Goal: Task Accomplishment & Management: Manage account settings

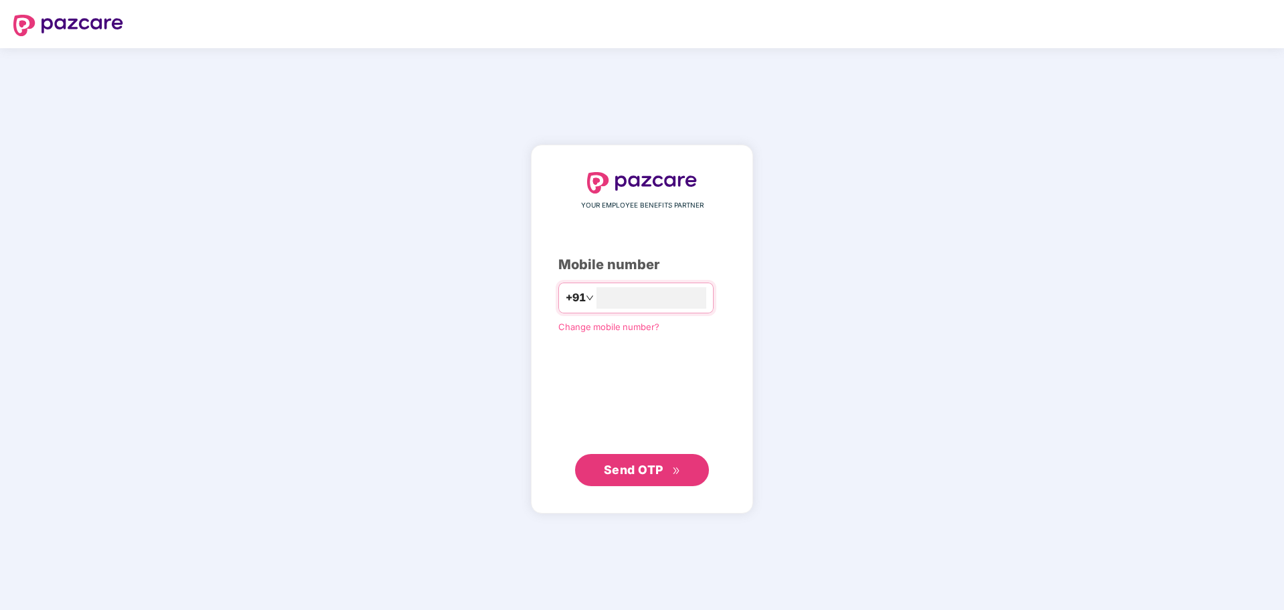
type input "**********"
click at [623, 471] on span "Send OTP" at bounding box center [634, 470] width 60 height 14
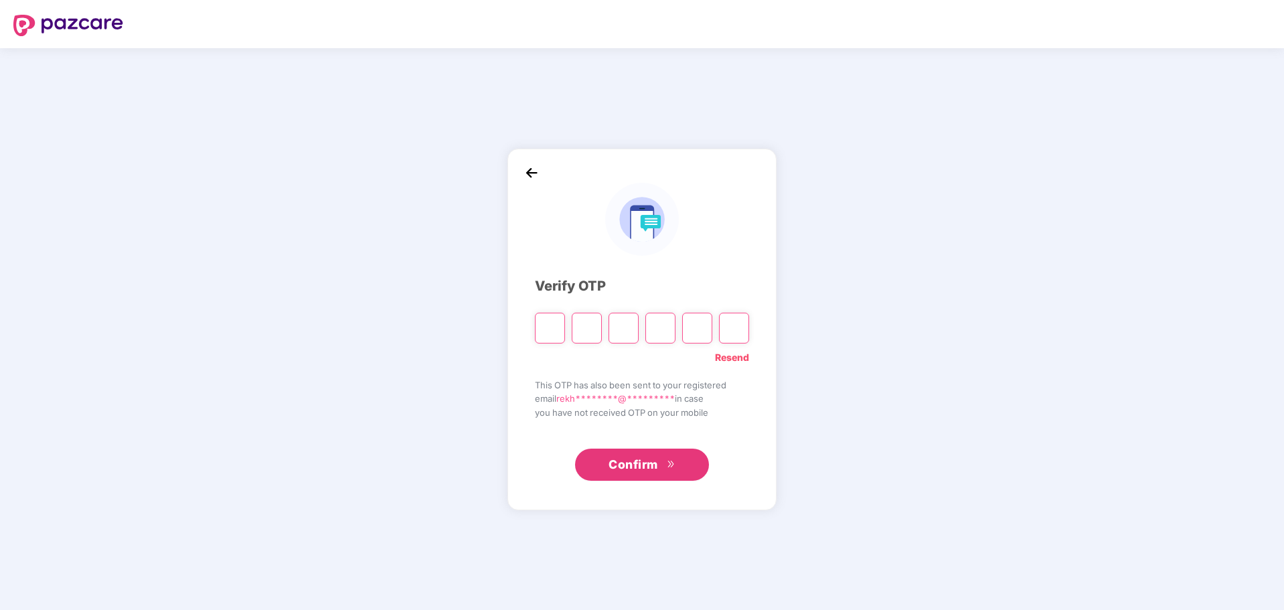
type input "*"
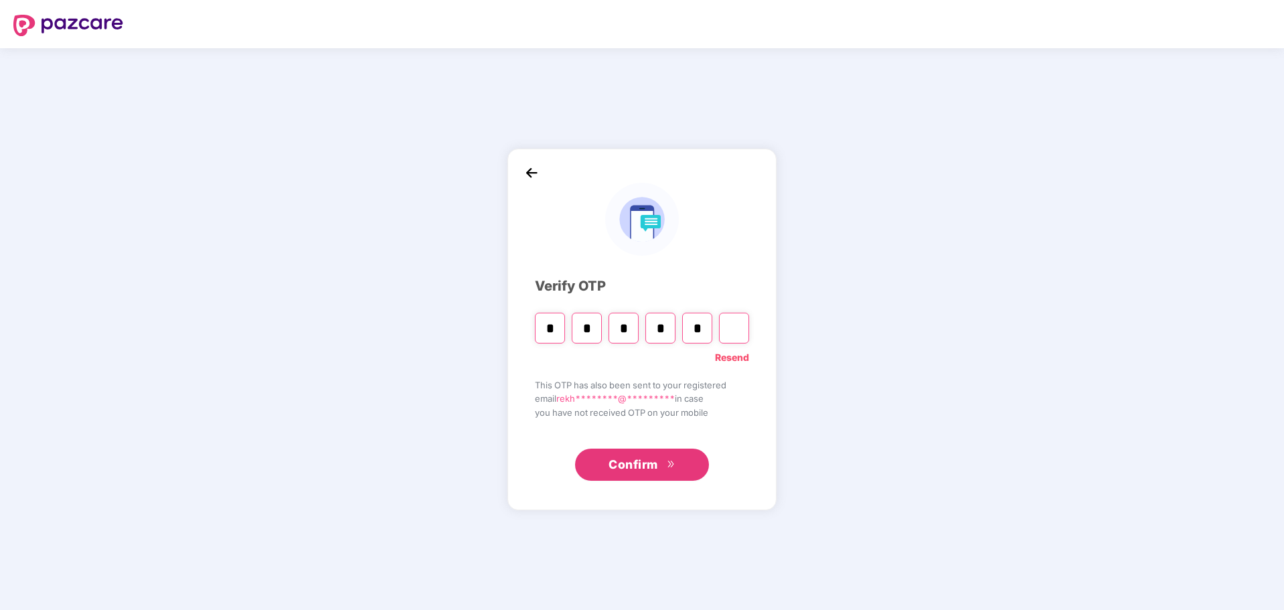
type input "*"
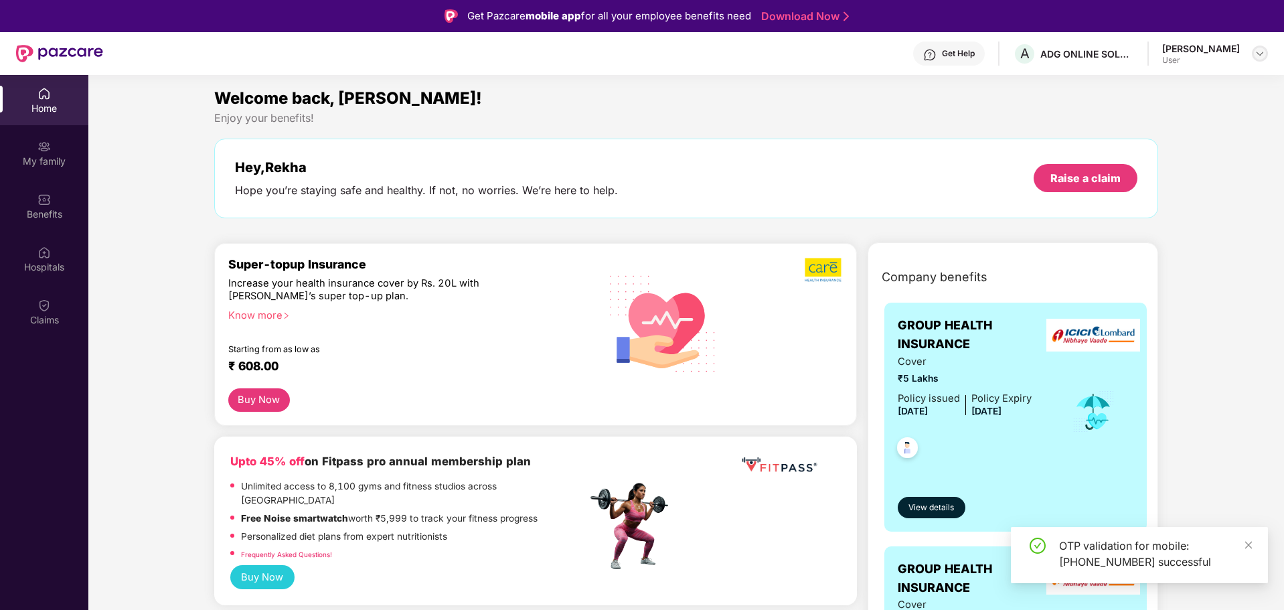
click at [1262, 54] on img at bounding box center [1260, 53] width 11 height 11
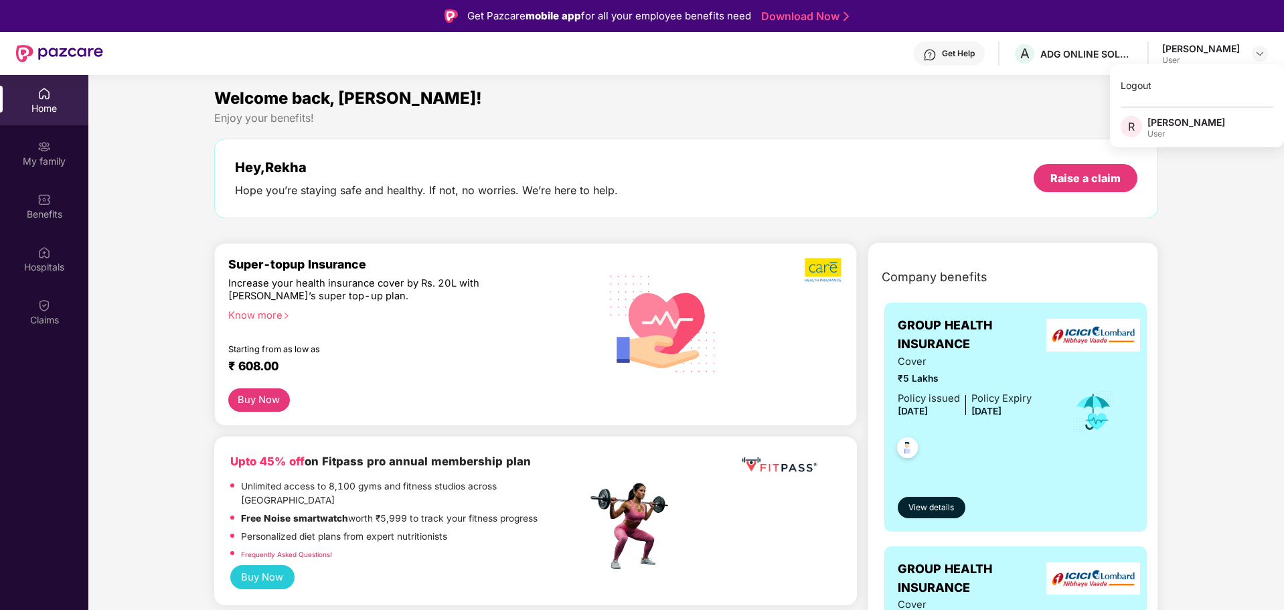
click at [1183, 127] on div "[PERSON_NAME]" at bounding box center [1187, 122] width 78 height 13
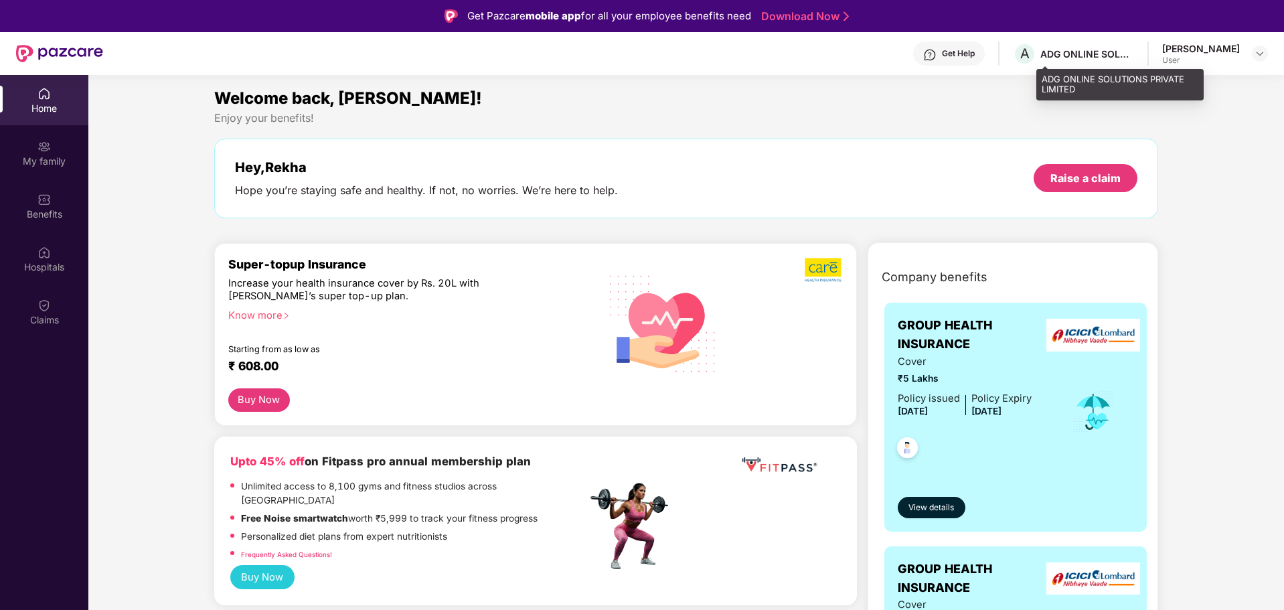
click at [1119, 57] on div "ADG ONLINE SOLUTIONS PRIVATE LIMITED" at bounding box center [1088, 54] width 94 height 13
click at [1096, 57] on div "ADG ONLINE SOLUTIONS PRIVATE LIMITED" at bounding box center [1088, 54] width 94 height 13
click at [1206, 40] on div "Get Help A ADG ONLINE SOLUTIONS PRIVATE LIMITED [PERSON_NAME] User" at bounding box center [685, 53] width 1165 height 43
click at [1205, 45] on div "[PERSON_NAME]" at bounding box center [1202, 48] width 78 height 13
click at [1256, 49] on img at bounding box center [1260, 53] width 11 height 11
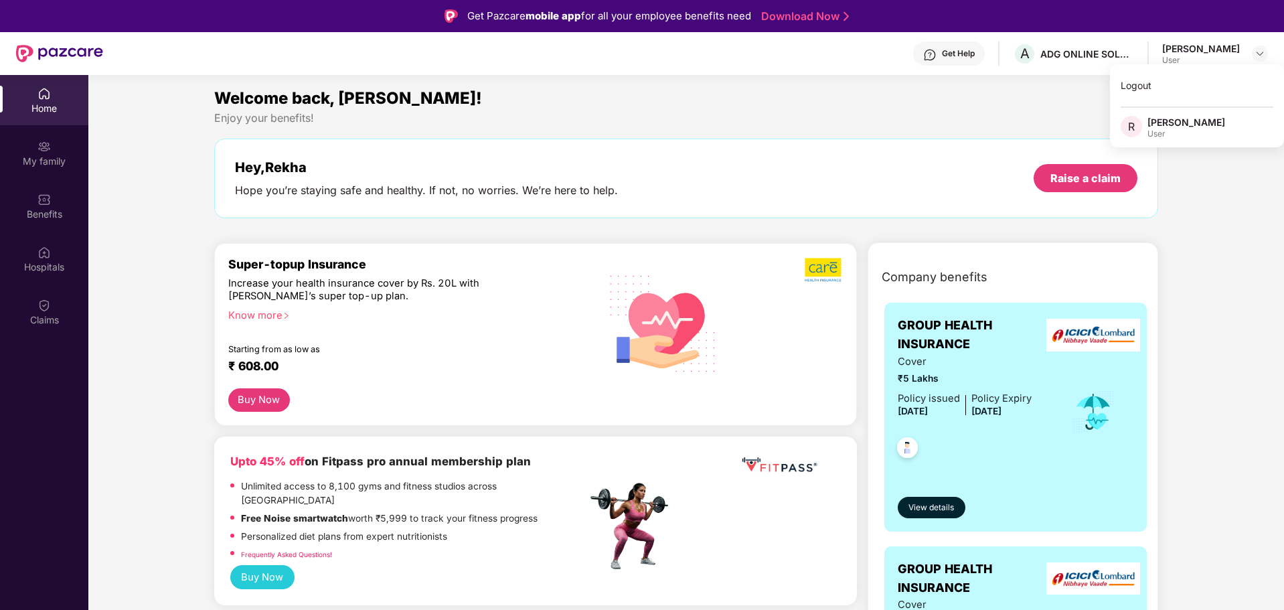
click at [1155, 115] on div "Logout R [PERSON_NAME] User" at bounding box center [1197, 105] width 174 height 83
click at [1155, 131] on div "Welcome back, [PERSON_NAME]! Enjoy your benefits! Hey, Rekha Hope you’re stayin…" at bounding box center [687, 159] width 956 height 146
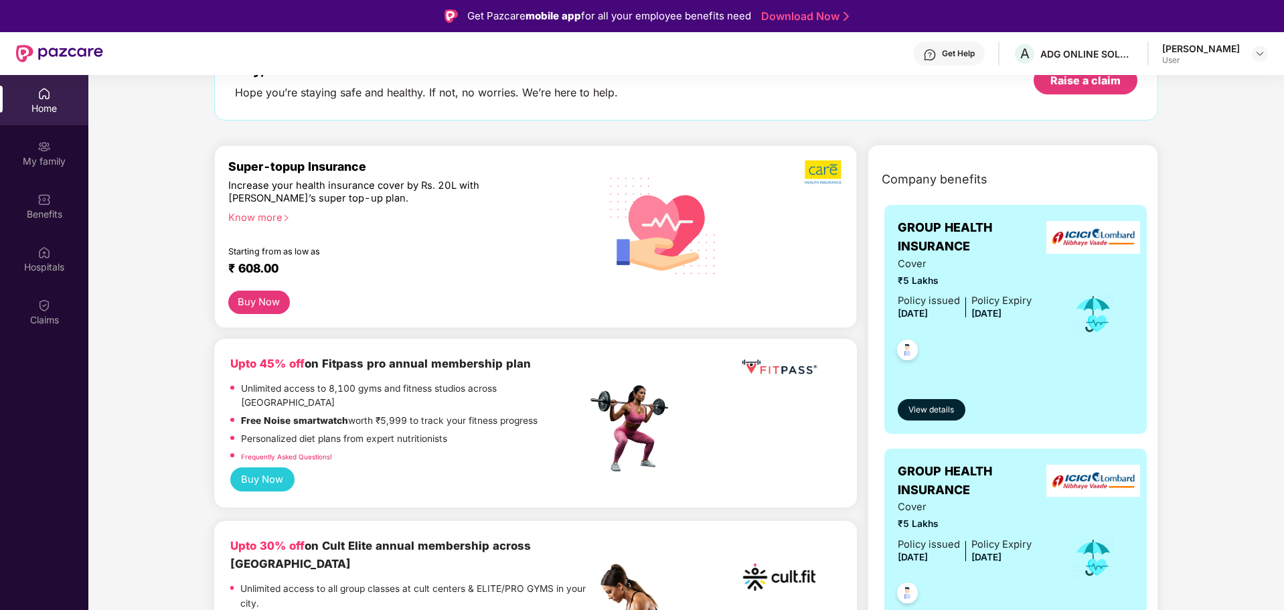
scroll to position [67, 0]
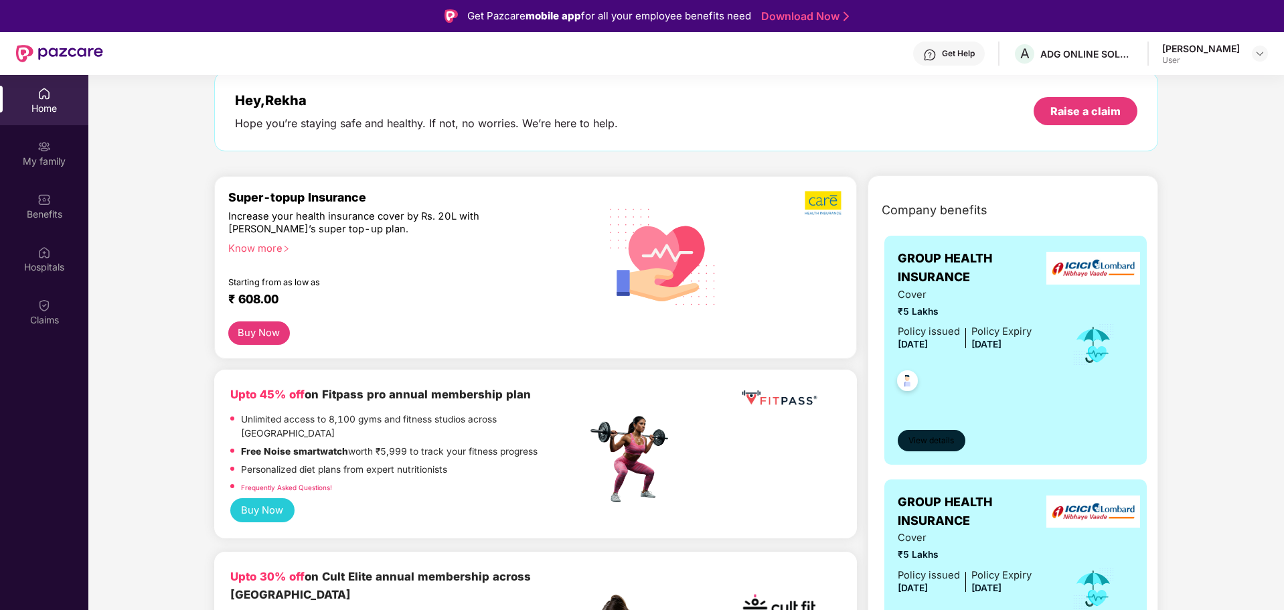
click at [920, 441] on span "View details" at bounding box center [932, 441] width 46 height 13
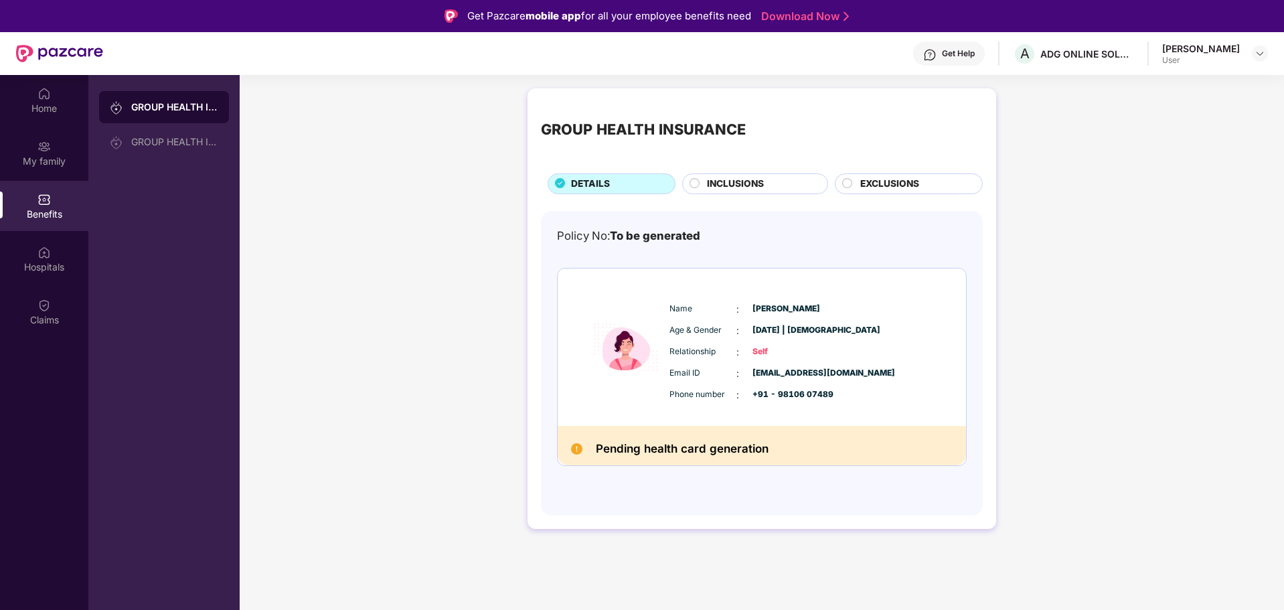
click at [701, 187] on div "INCLUSIONS" at bounding box center [761, 185] width 121 height 17
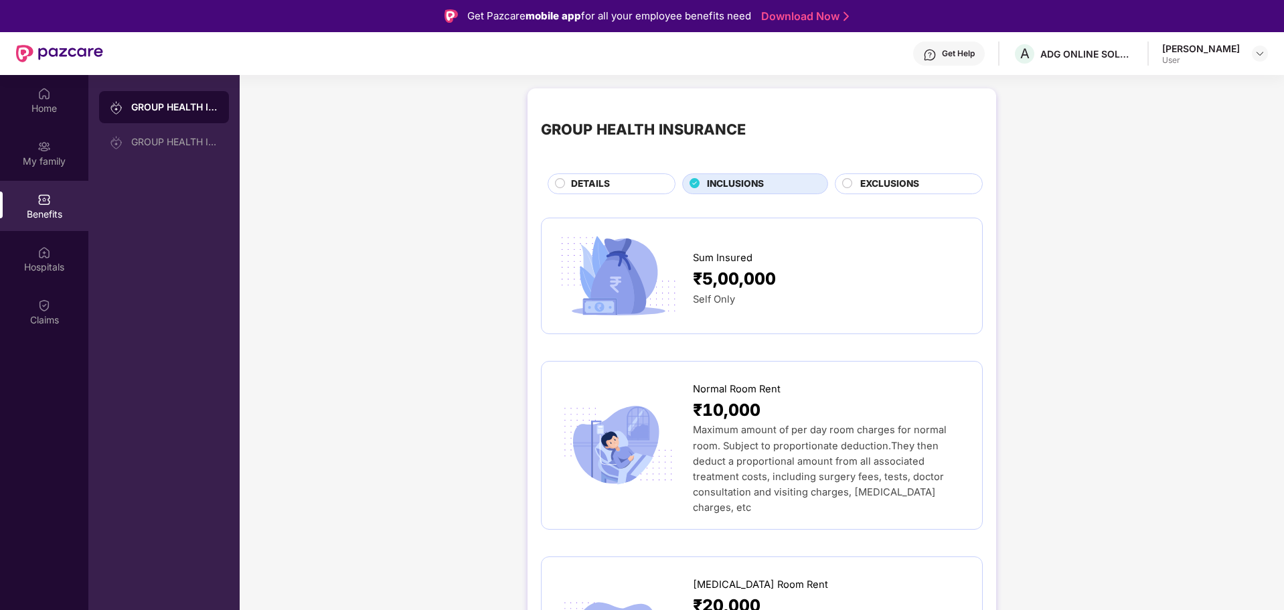
click at [851, 177] on div "EXCLUSIONS" at bounding box center [909, 183] width 148 height 21
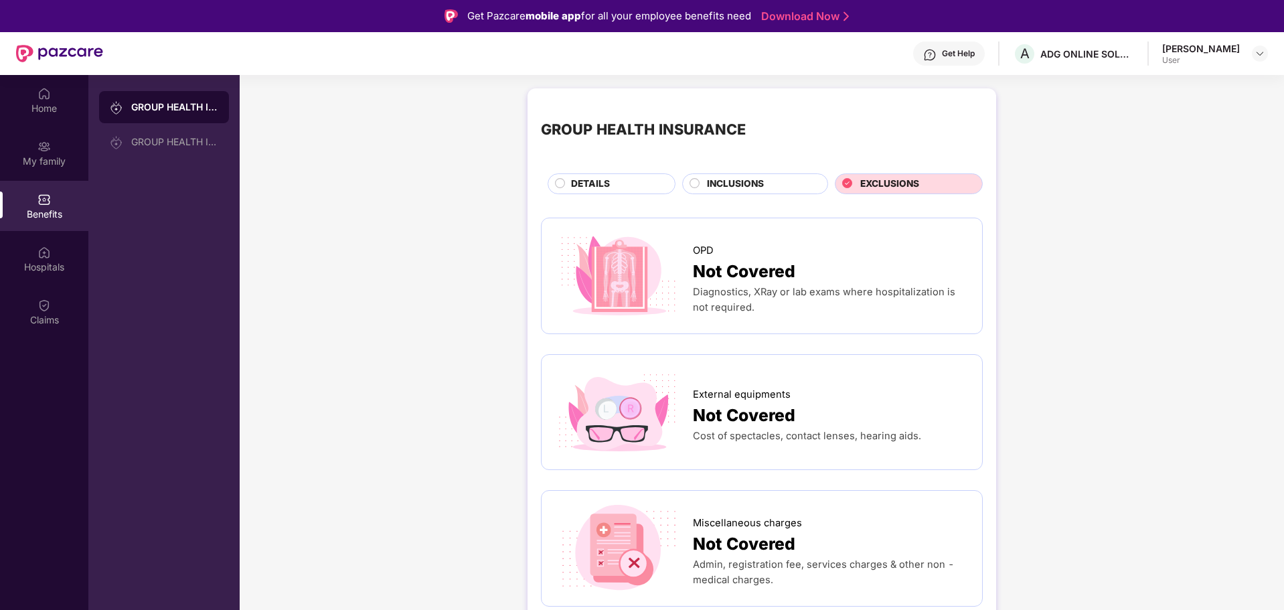
click at [698, 183] on circle at bounding box center [694, 182] width 9 height 9
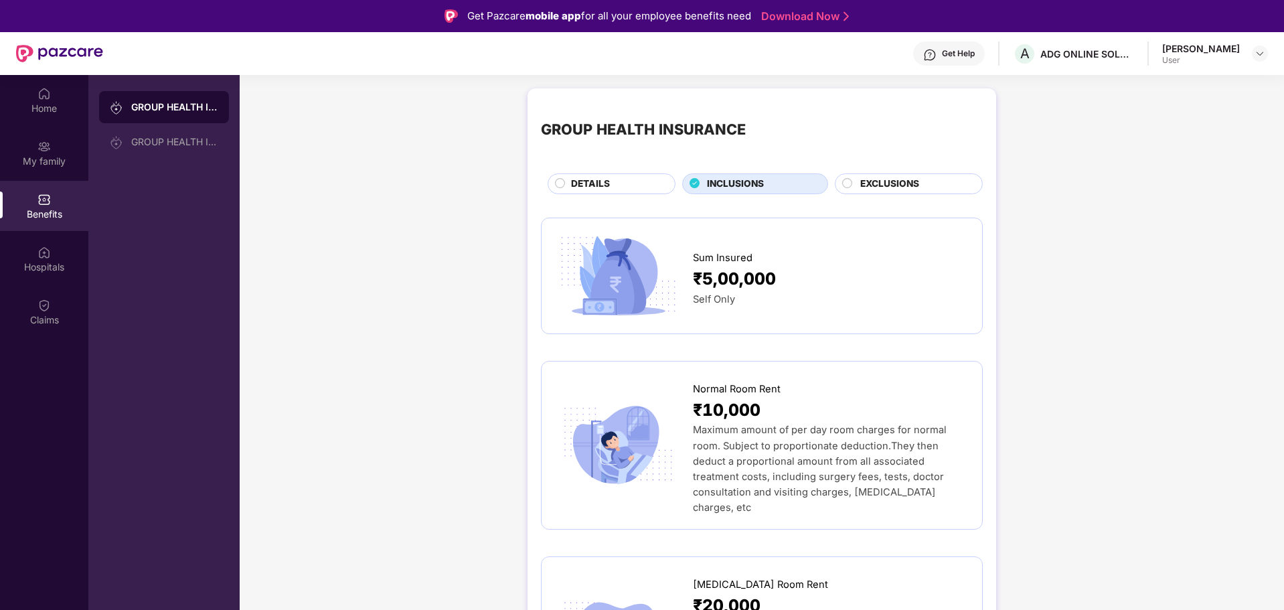
click at [590, 180] on span "DETAILS" at bounding box center [590, 184] width 39 height 15
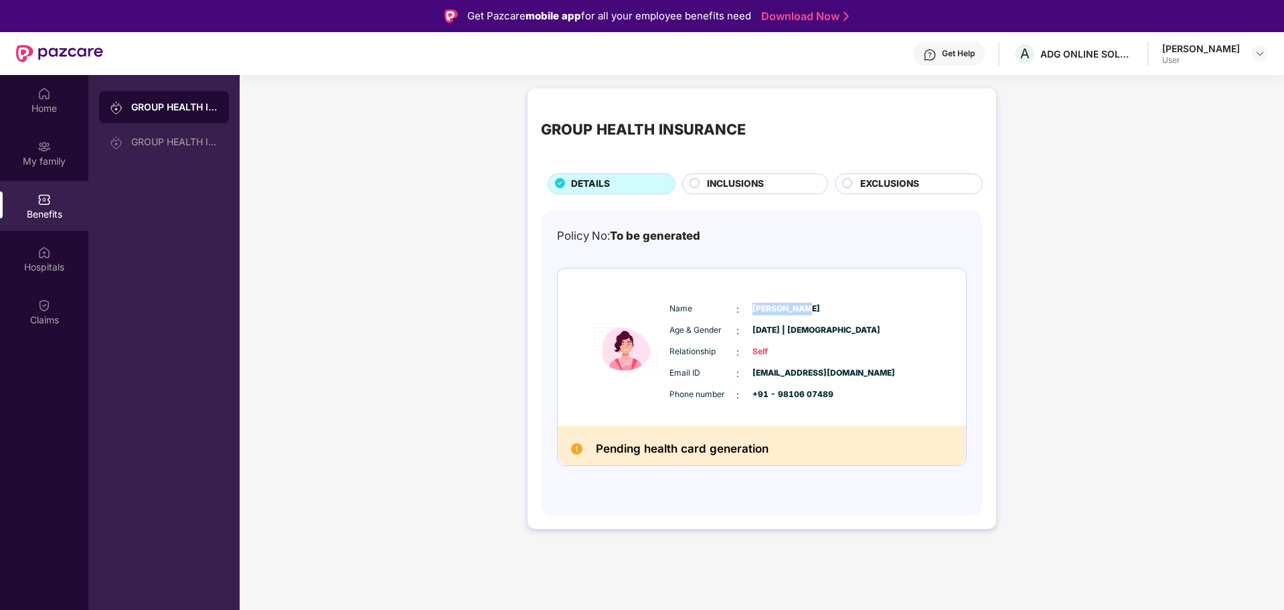
drag, startPoint x: 753, startPoint y: 304, endPoint x: 830, endPoint y: 312, distance: 77.4
click at [830, 312] on div "Name : [PERSON_NAME]" at bounding box center [803, 309] width 266 height 15
click at [1231, 46] on div "[PERSON_NAME]" at bounding box center [1202, 48] width 78 height 13
click at [1270, 54] on header "Get Help A ADG ONLINE SOLUTIONS PRIVATE LIMITED [PERSON_NAME] User" at bounding box center [642, 53] width 1284 height 43
click at [1263, 51] on img at bounding box center [1260, 53] width 11 height 11
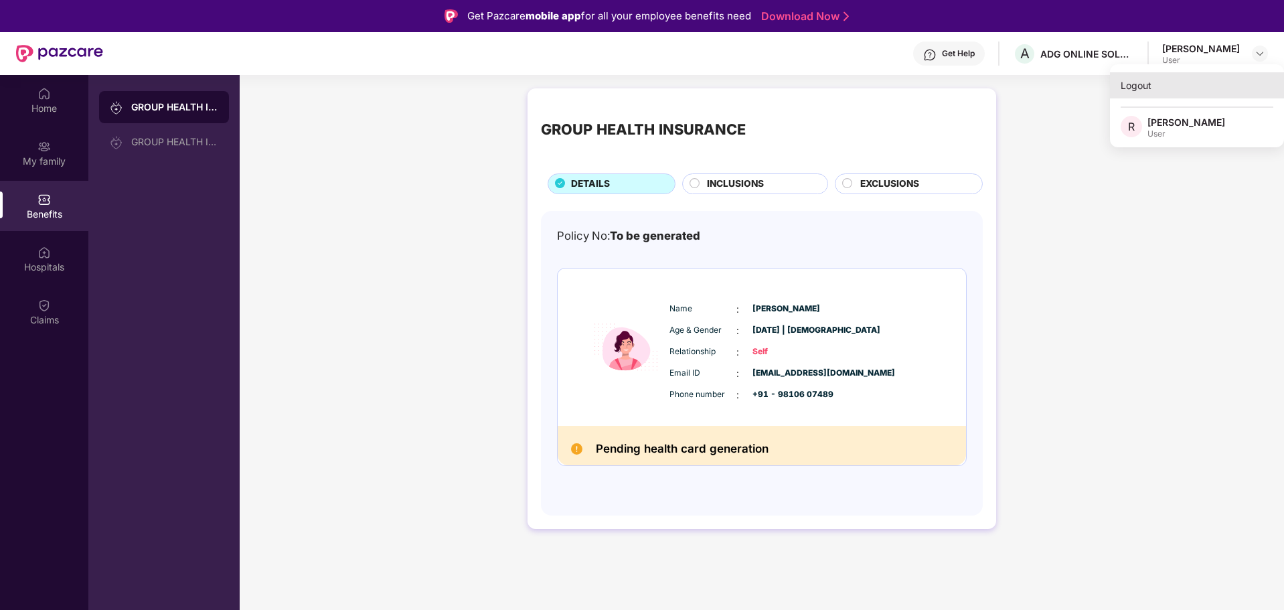
click at [1134, 84] on div "Logout" at bounding box center [1197, 85] width 174 height 26
